Goal: Task Accomplishment & Management: Use online tool/utility

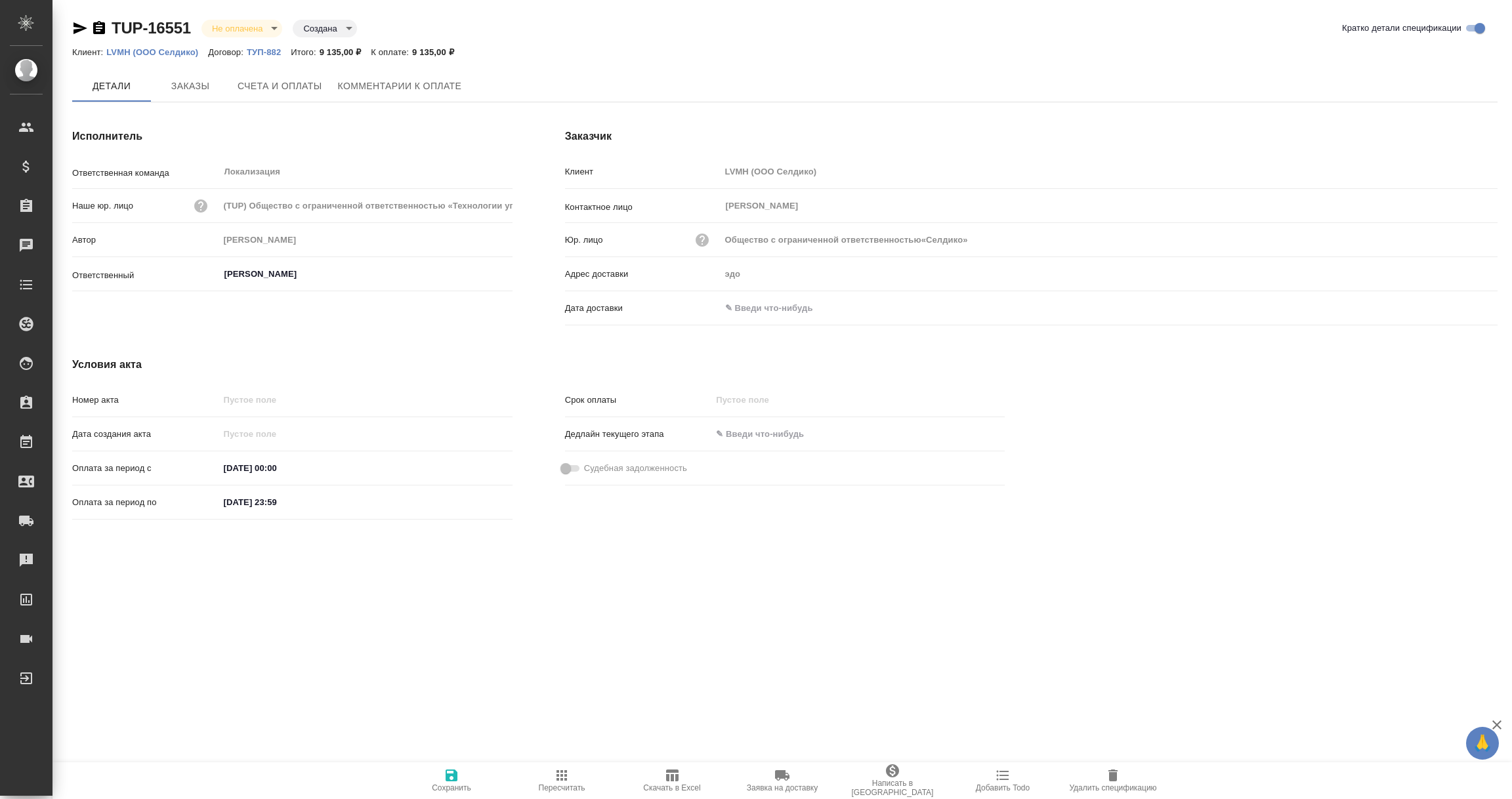
click at [757, 299] on input "text" at bounding box center [778, 308] width 115 height 19
click at [1456, 302] on icon "button" at bounding box center [1459, 308] width 12 height 13
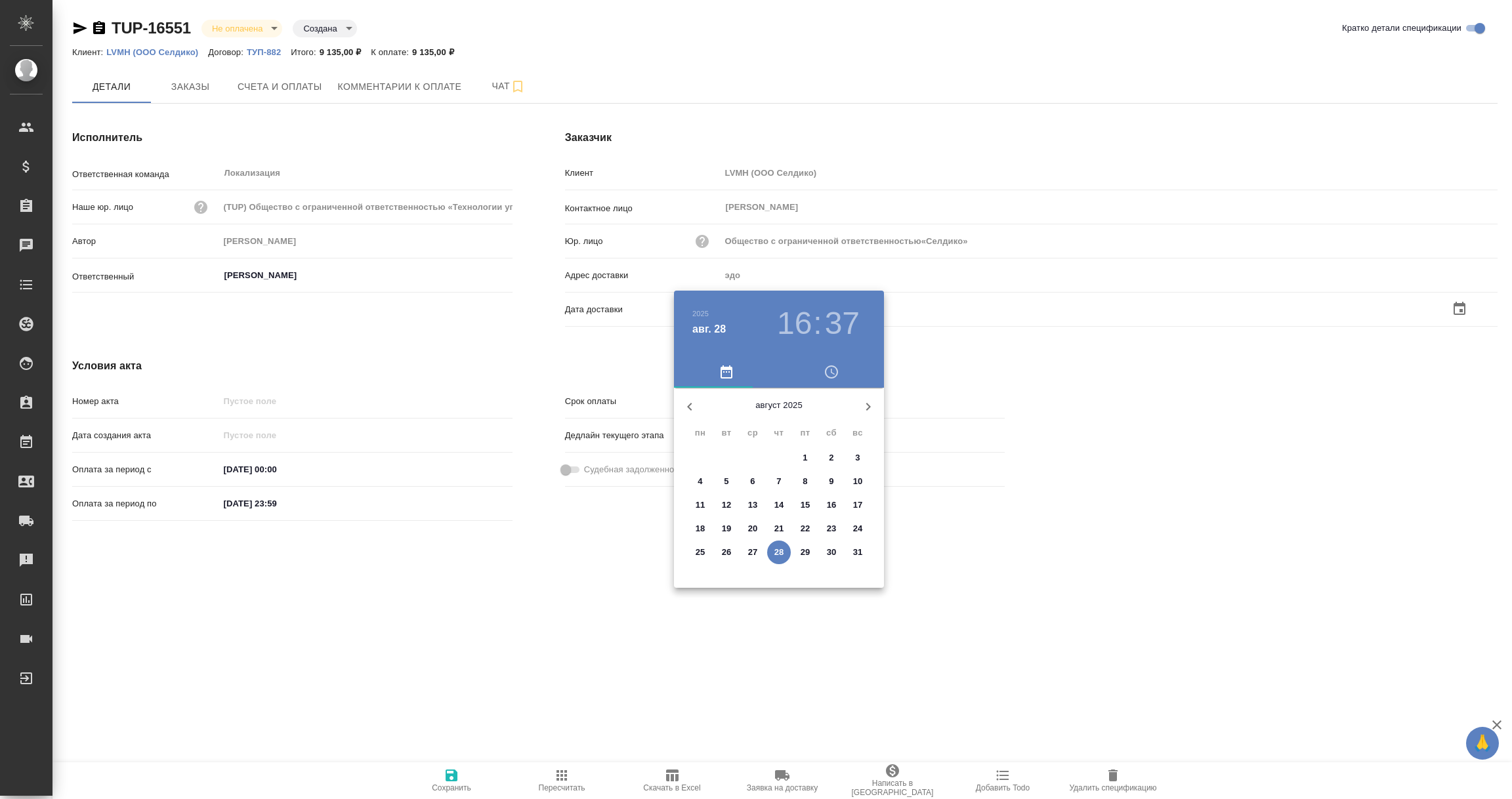
click at [779, 550] on p "28" at bounding box center [779, 552] width 10 height 13
type input "Общество с ограниченной ответственностью«Селдико»"
type input "28.08.2025 16:37"
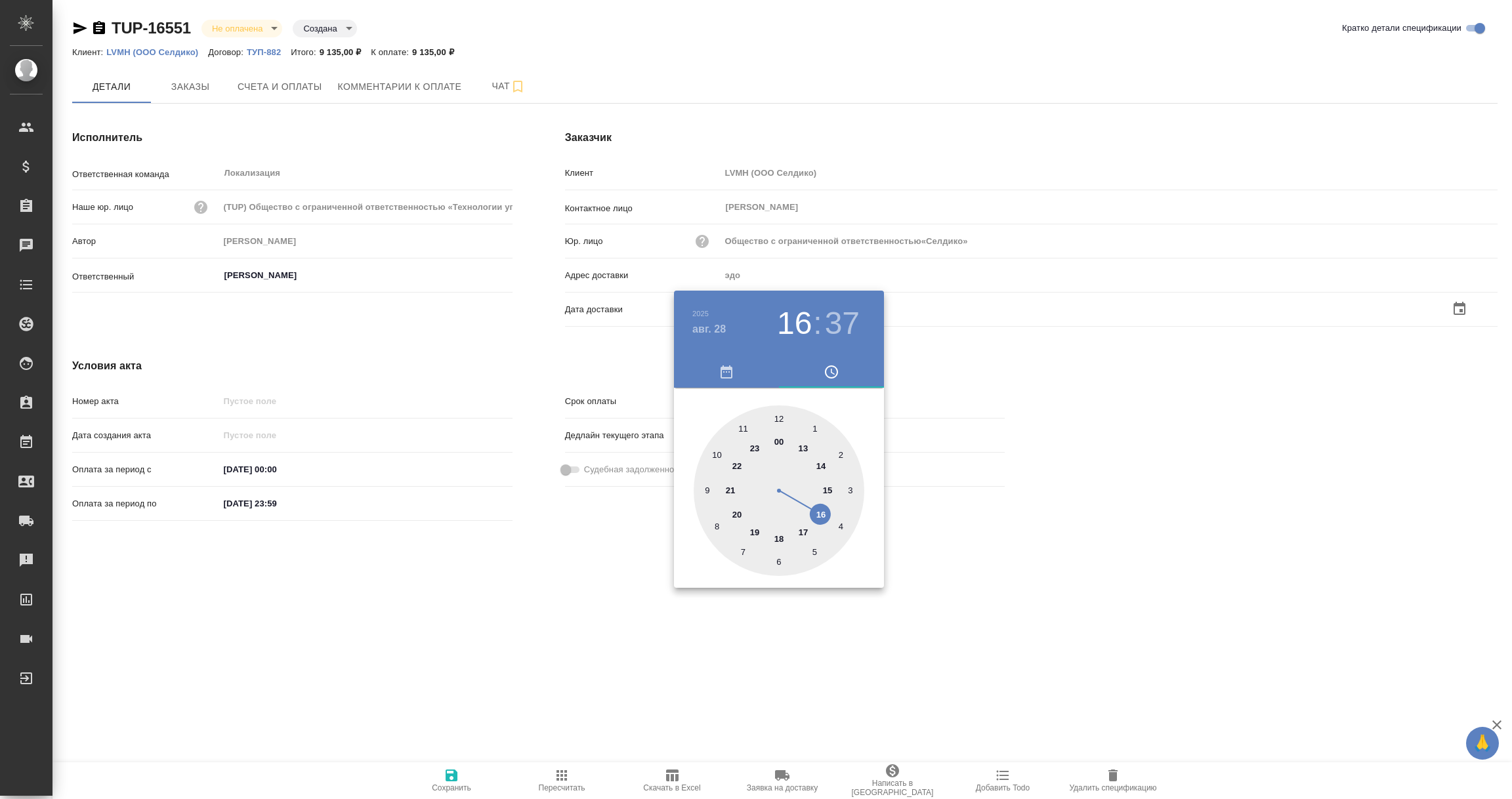
click at [597, 645] on div at bounding box center [756, 399] width 1512 height 799
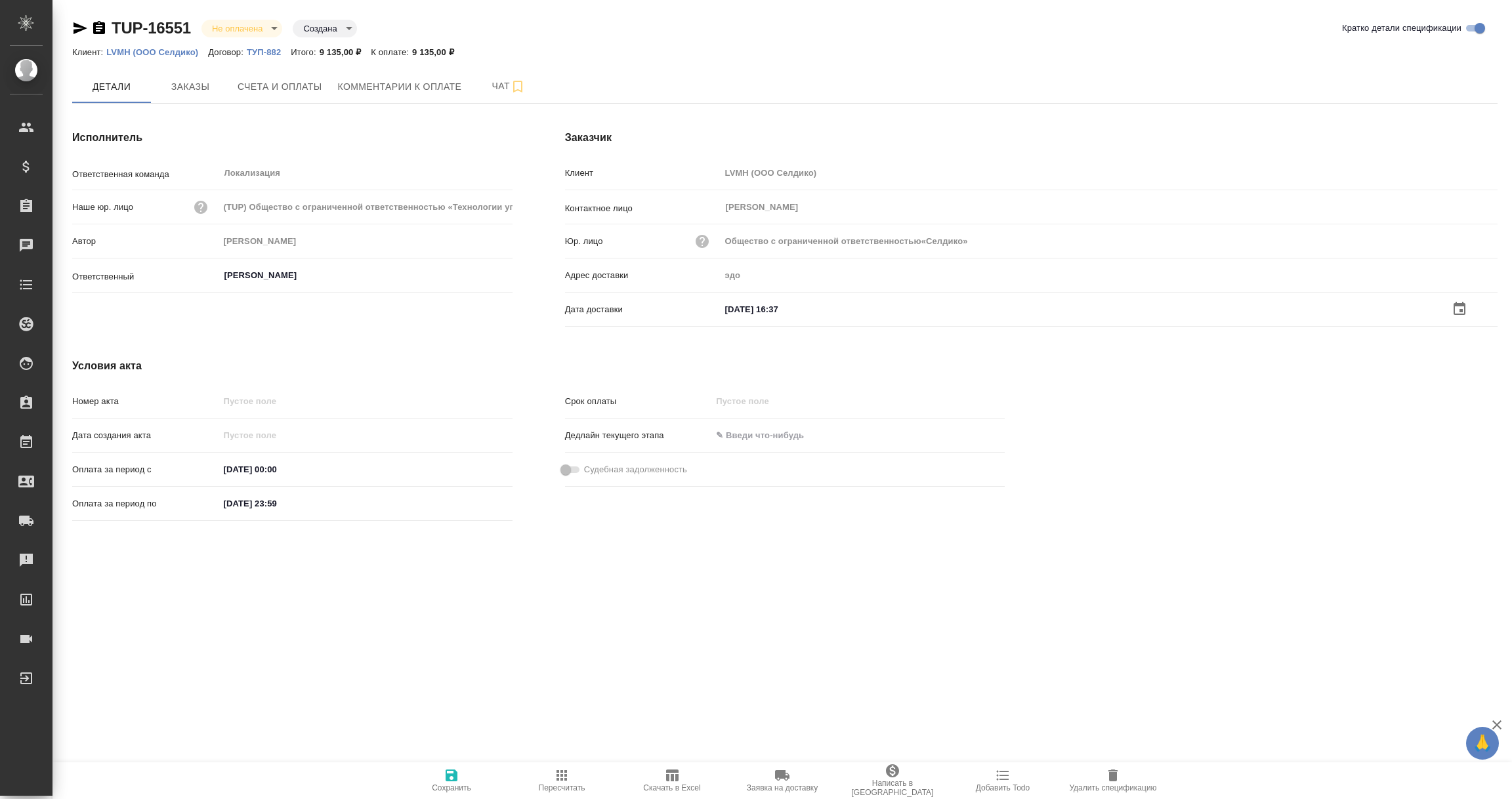
click at [445, 785] on span "Сохранить" at bounding box center [451, 788] width 39 height 9
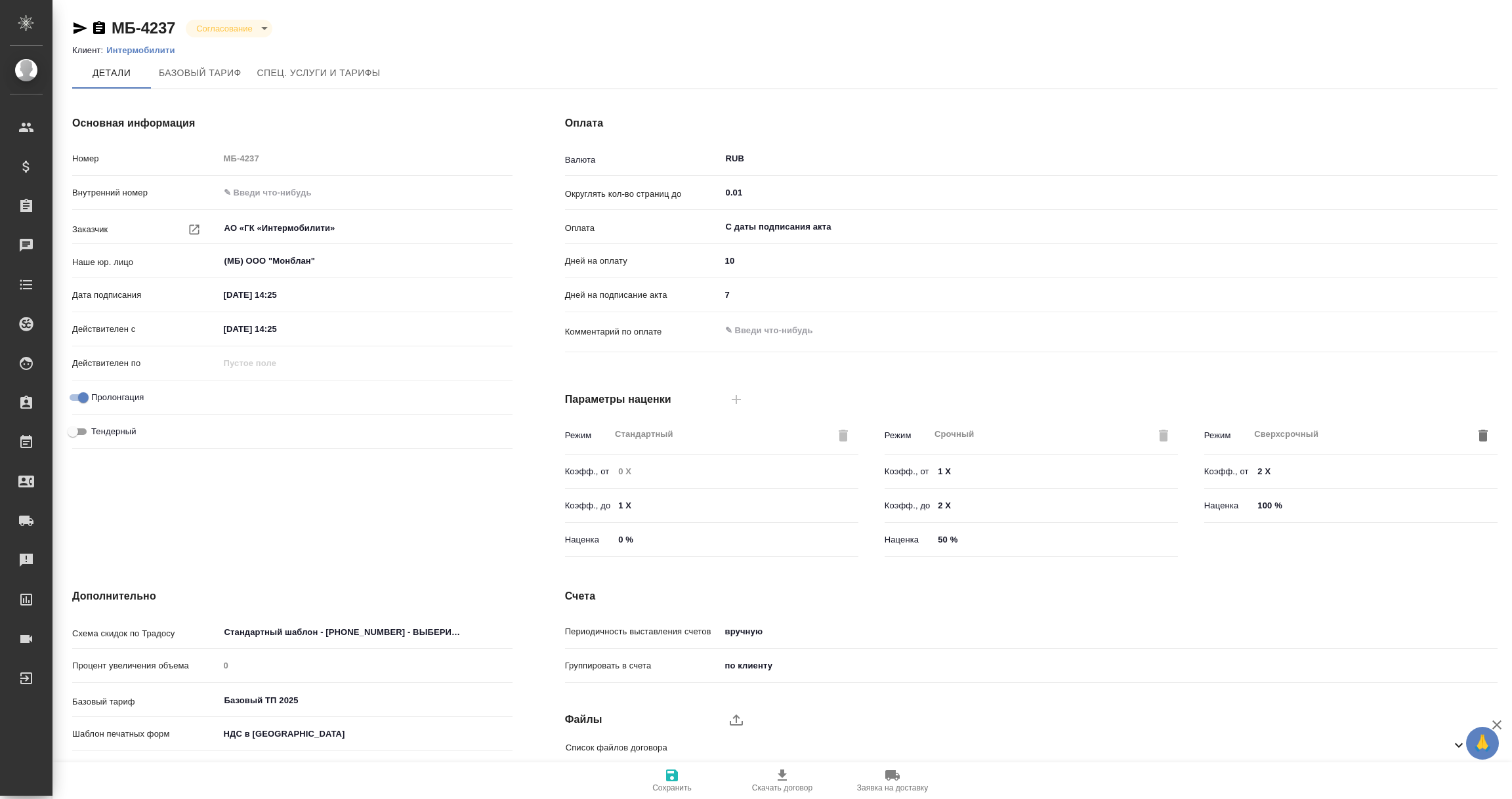
scroll to position [93, 0]
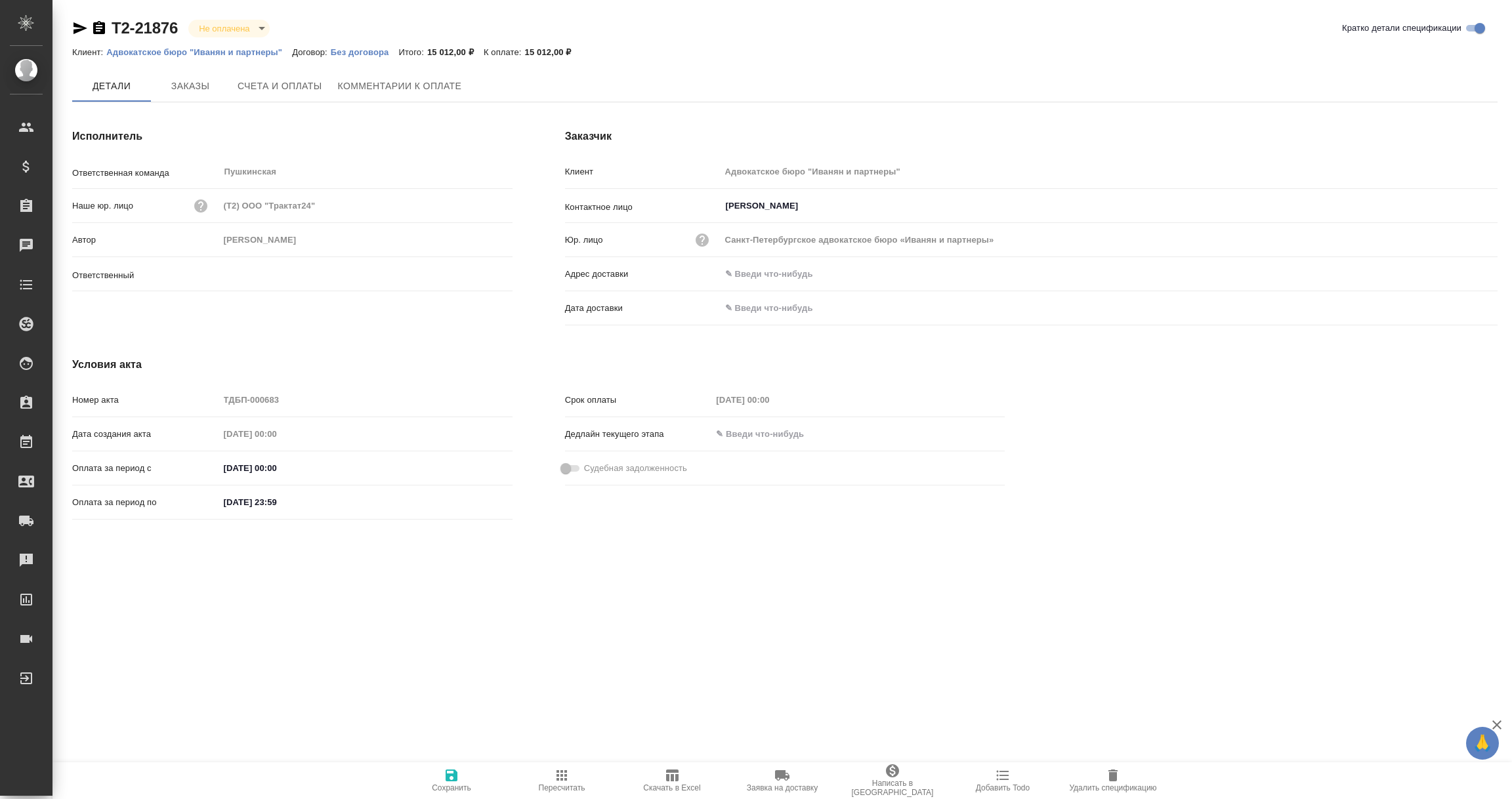
type input "[PERSON_NAME]"
click at [670, 785] on span "Скачать в Excel" at bounding box center [671, 788] width 57 height 9
